Goal: Task Accomplishment & Management: Use online tool/utility

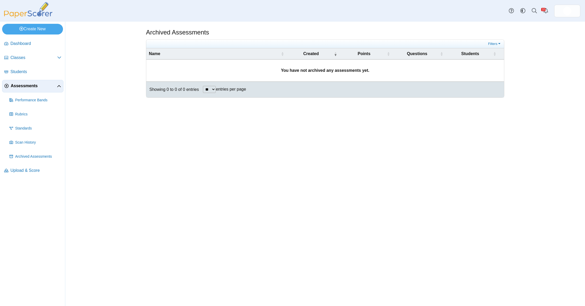
click at [28, 87] on span "Assessments" at bounding box center [34, 86] width 46 height 6
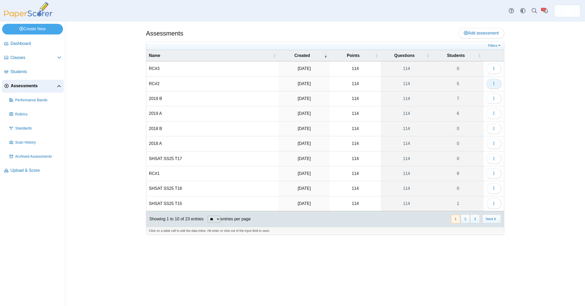
click at [499, 84] on button "button" at bounding box center [493, 84] width 15 height 10
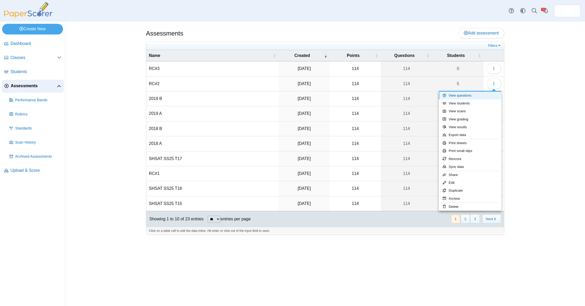
click at [476, 95] on link "View questions" at bounding box center [470, 96] width 63 height 8
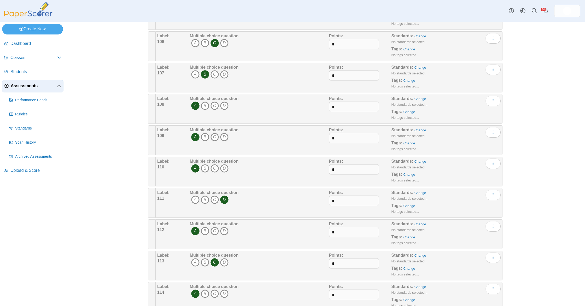
scroll to position [3351, 0]
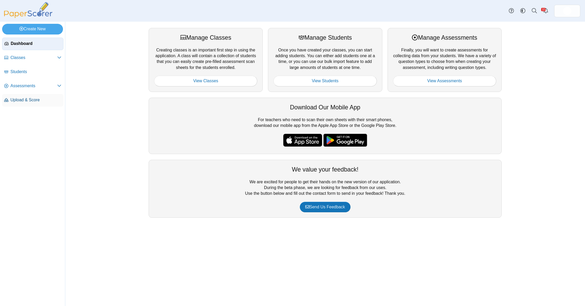
click at [19, 97] on span "Upload & Score" at bounding box center [35, 100] width 51 height 6
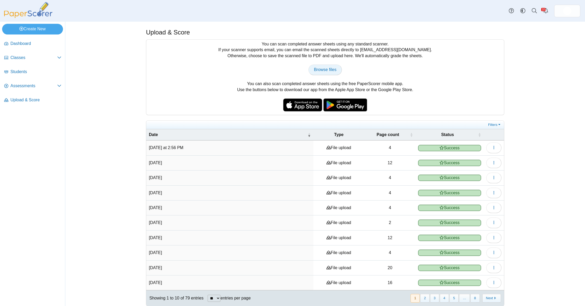
click at [318, 68] on span "Browse files" at bounding box center [325, 69] width 22 height 4
type input "**********"
click at [46, 85] on span "Assessments" at bounding box center [33, 86] width 47 height 6
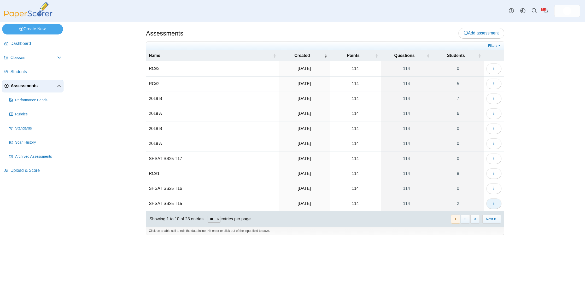
click at [488, 206] on button "button" at bounding box center [493, 203] width 15 height 10
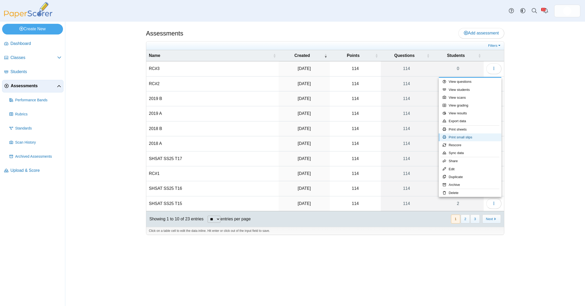
click at [480, 136] on link "Print small slips" at bounding box center [470, 137] width 63 height 8
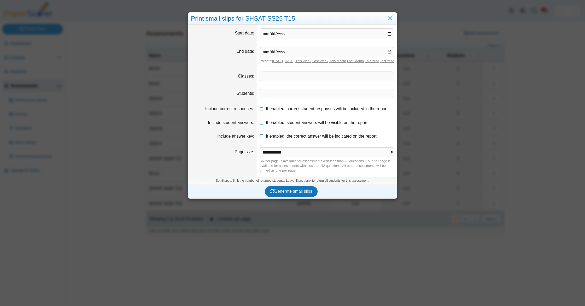
click at [266, 138] on span "If enabled, the correct answer will be indicated on the report." at bounding box center [322, 136] width 112 height 4
drag, startPoint x: 273, startPoint y: 129, endPoint x: 279, endPoint y: 117, distance: 13.3
click at [273, 125] on span "If enabled, student answers will be visible on the report." at bounding box center [317, 122] width 103 height 4
click at [280, 112] on label "If enabled, correct student responses will be included in the report." at bounding box center [327, 109] width 123 height 6
click at [294, 193] on span "Generate small slips" at bounding box center [291, 191] width 42 height 4
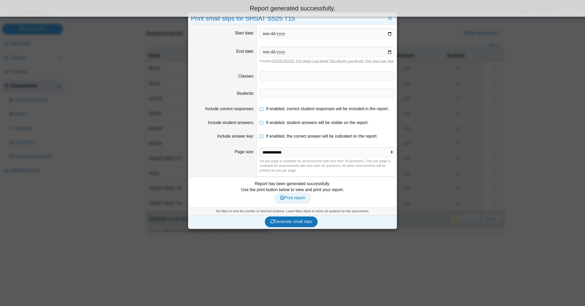
click at [291, 203] on link "Print report" at bounding box center [292, 198] width 36 height 10
